Goal: Find specific page/section: Find specific page/section

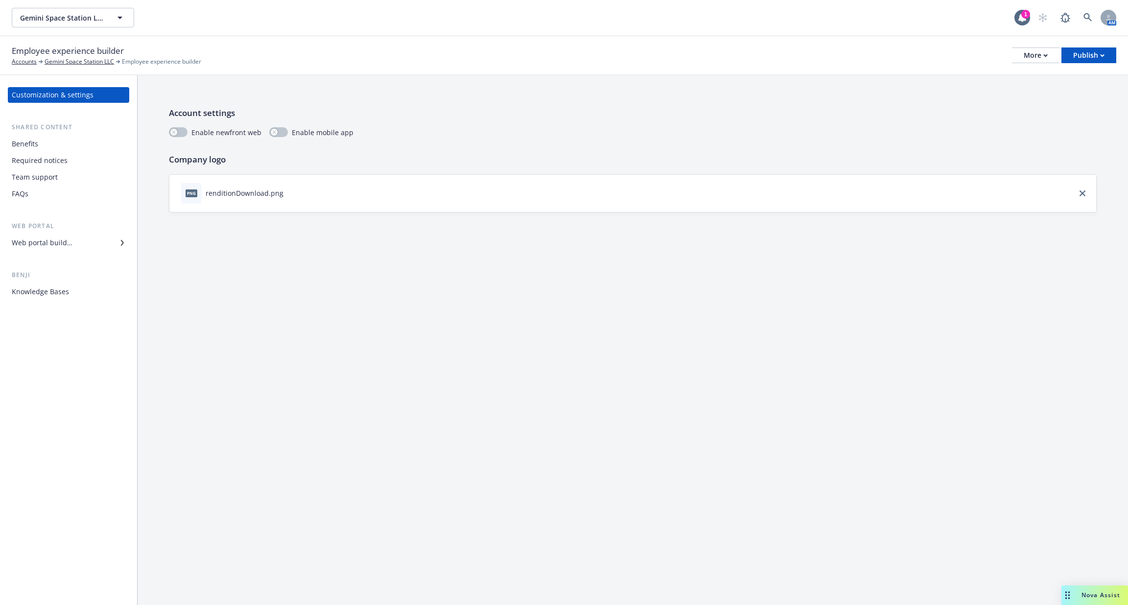
click at [97, 145] on div "Benefits" at bounding box center [69, 144] width 114 height 16
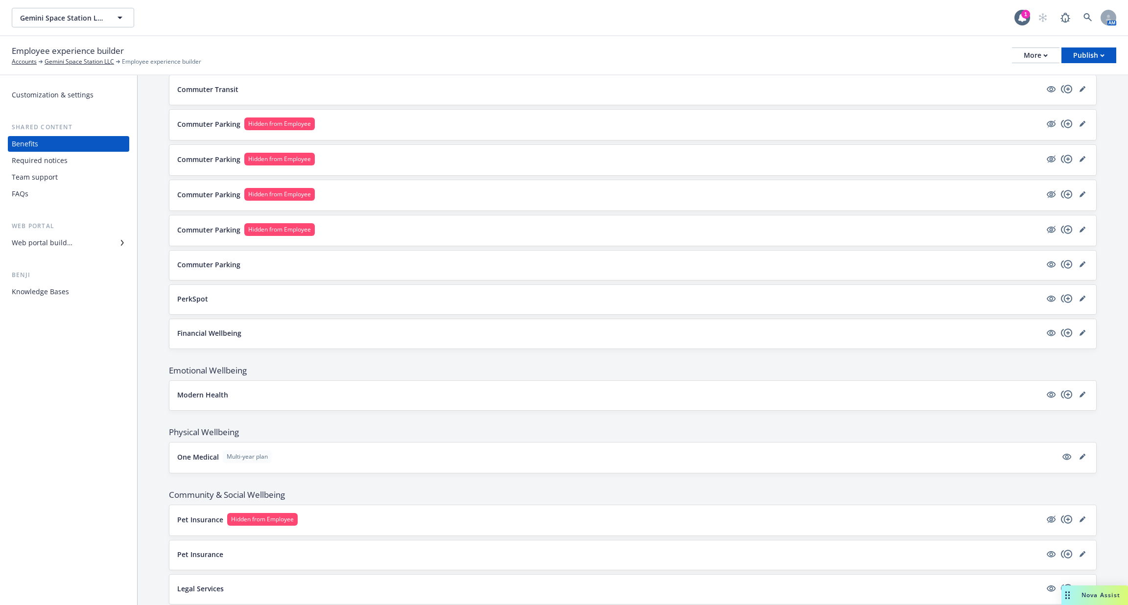
scroll to position [1639, 0]
